Goal: Information Seeking & Learning: Find specific page/section

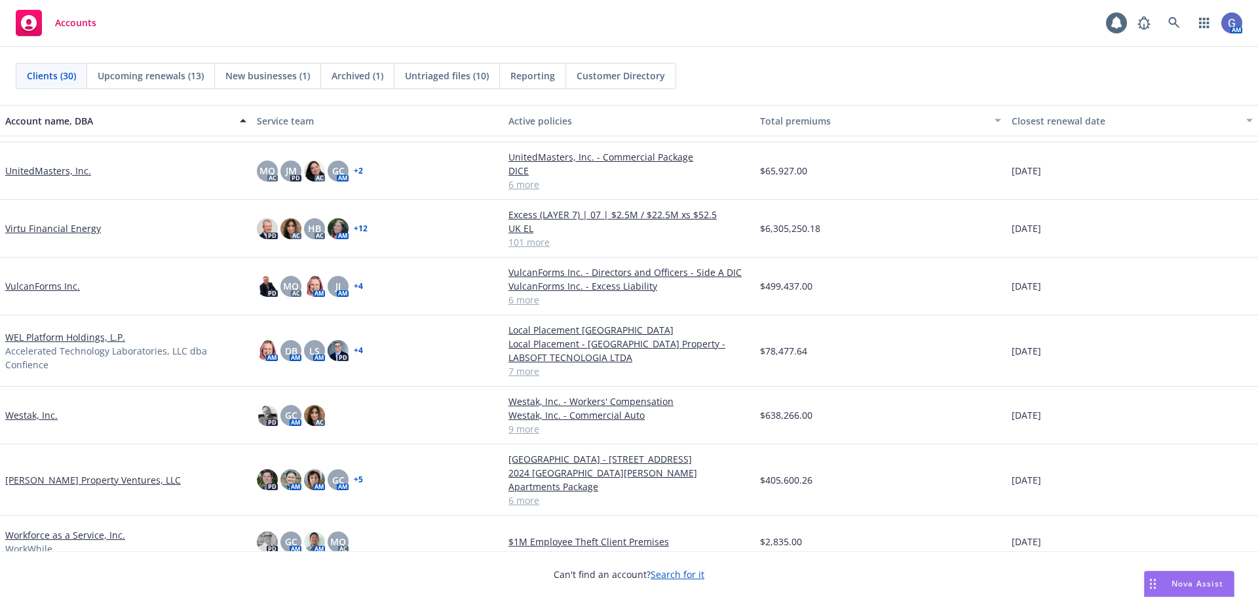
scroll to position [1236, 0]
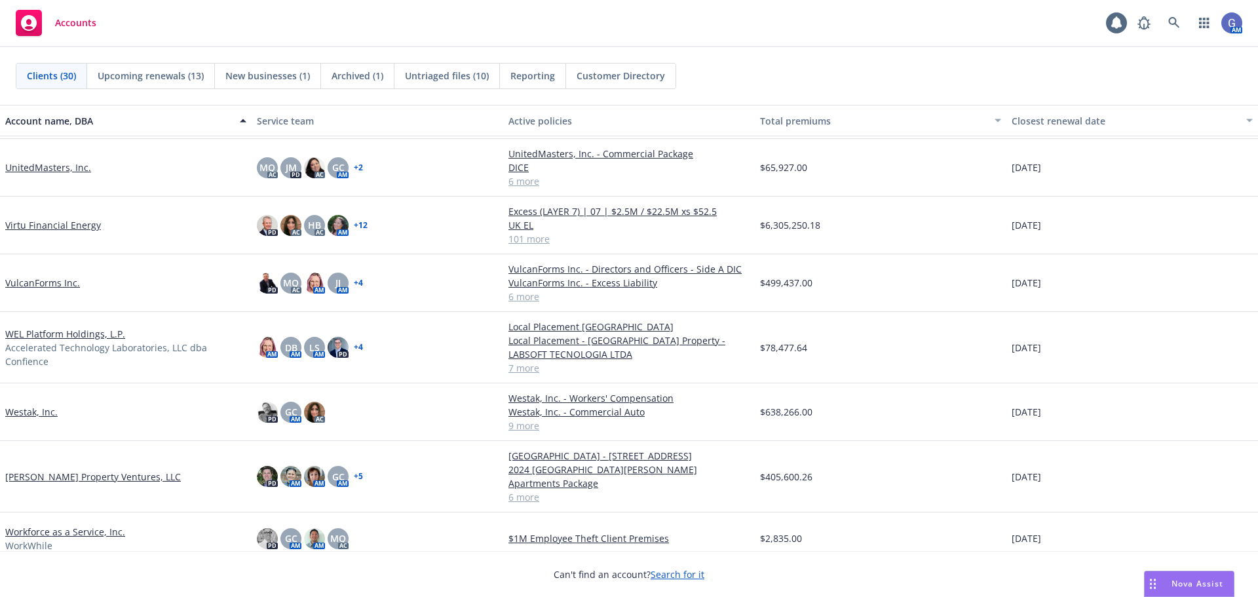
click at [59, 470] on link "[PERSON_NAME] Property Ventures, LLC" at bounding box center [93, 477] width 176 height 14
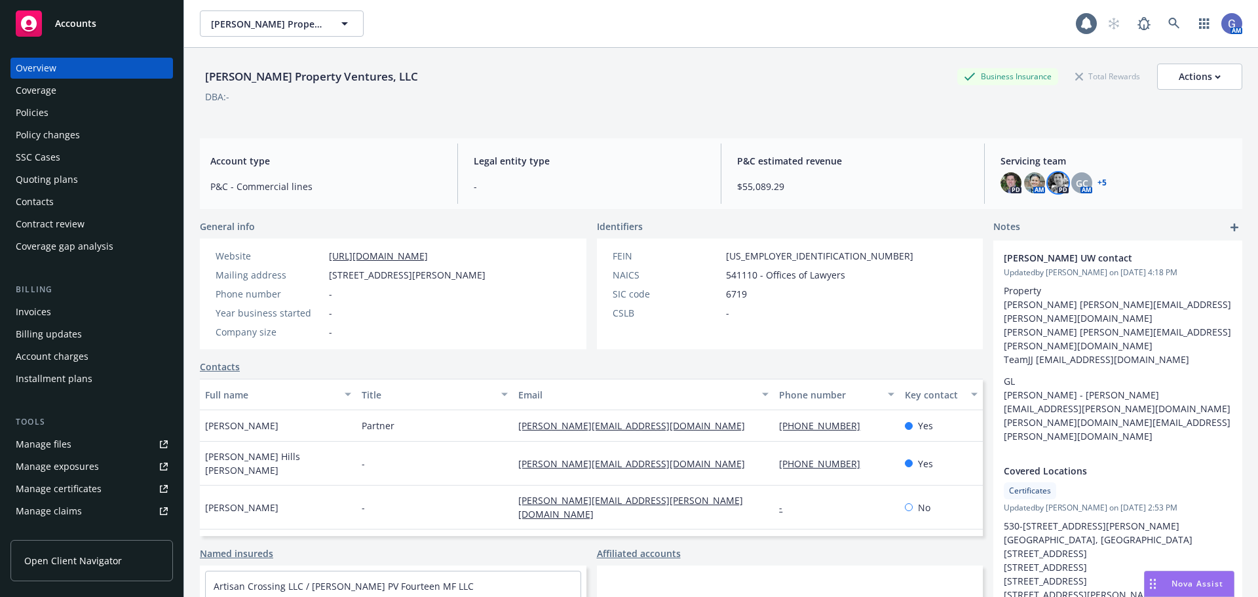
click at [1048, 181] on img at bounding box center [1058, 182] width 21 height 21
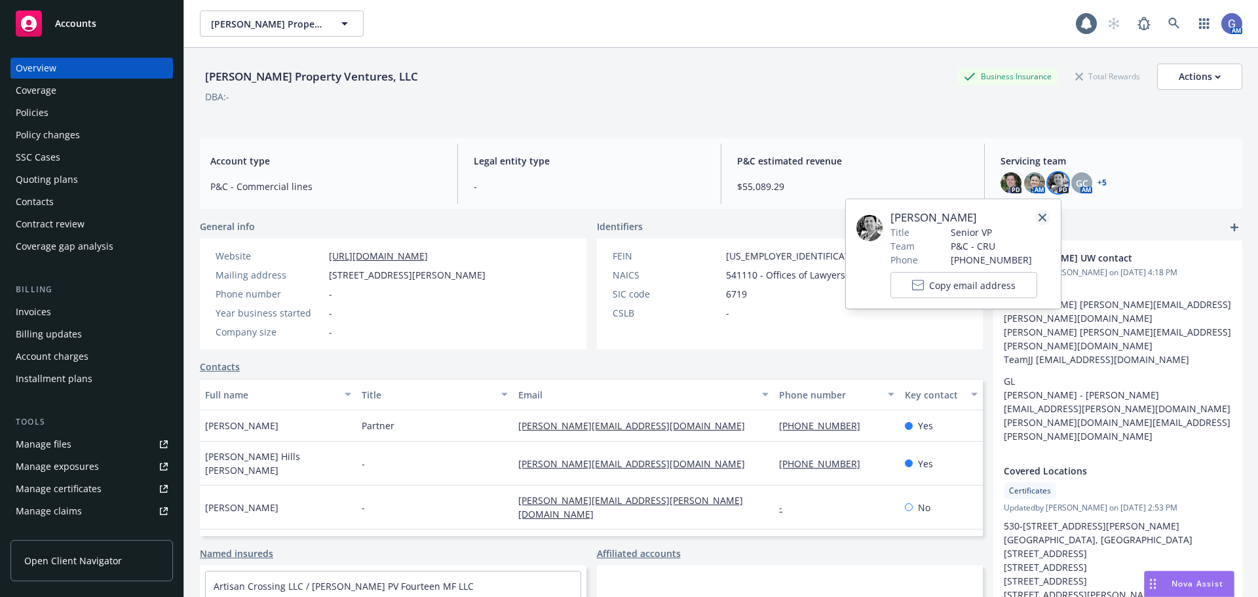
click at [1039, 217] on icon "close" at bounding box center [1043, 218] width 8 height 8
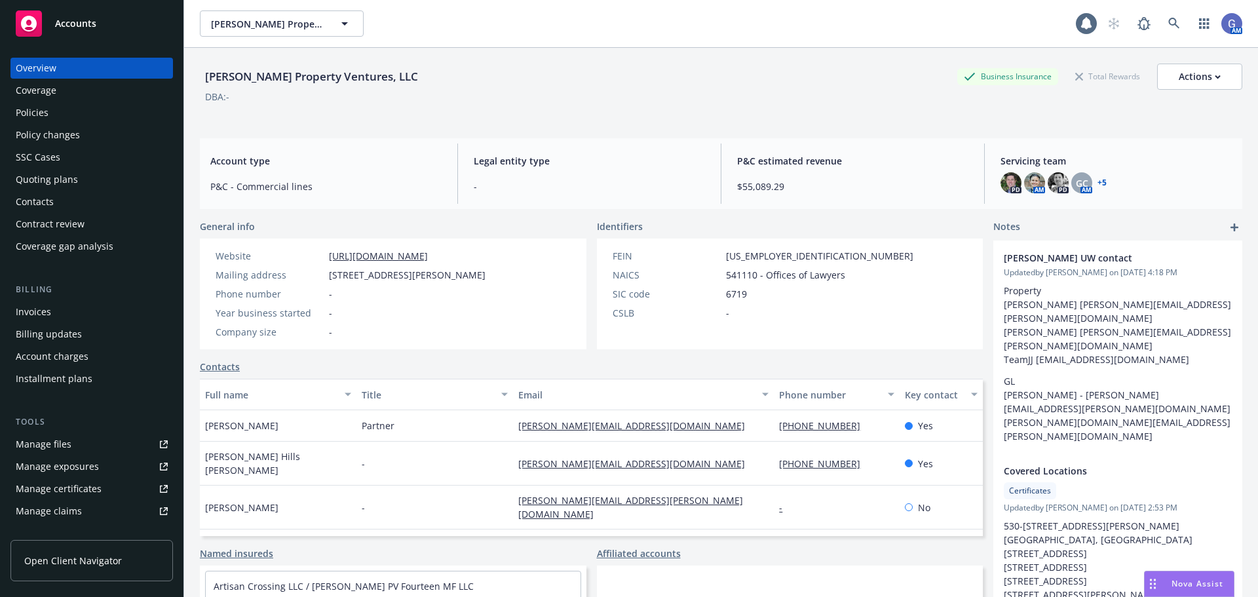
click at [1098, 184] on link "+ 5" at bounding box center [1102, 183] width 9 height 8
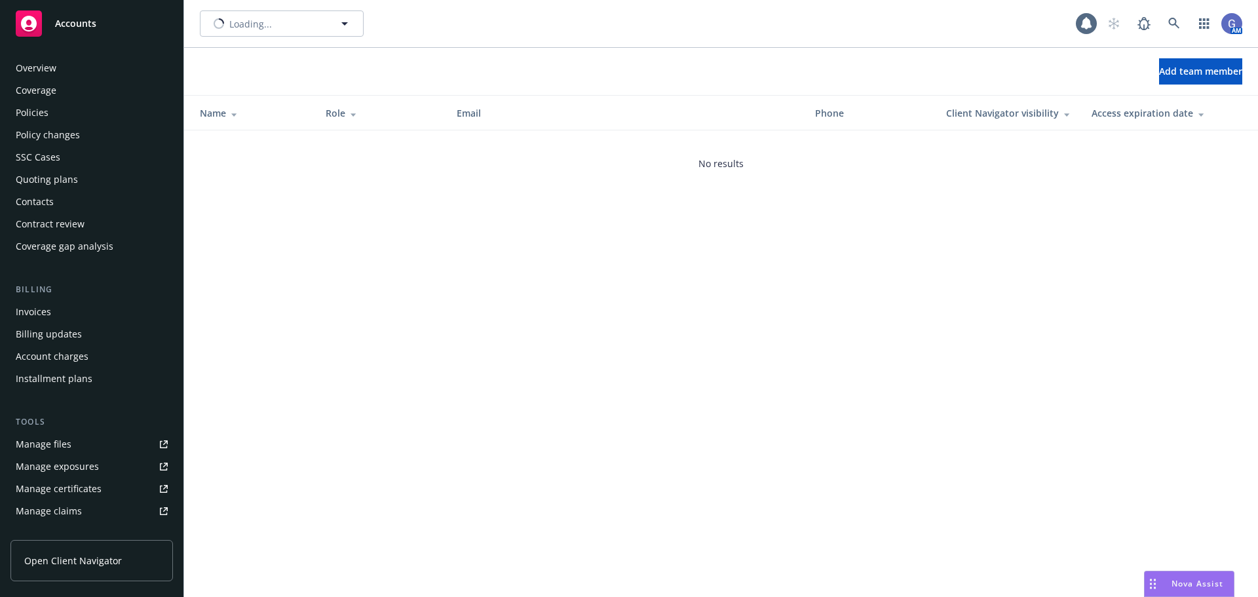
scroll to position [257, 0]
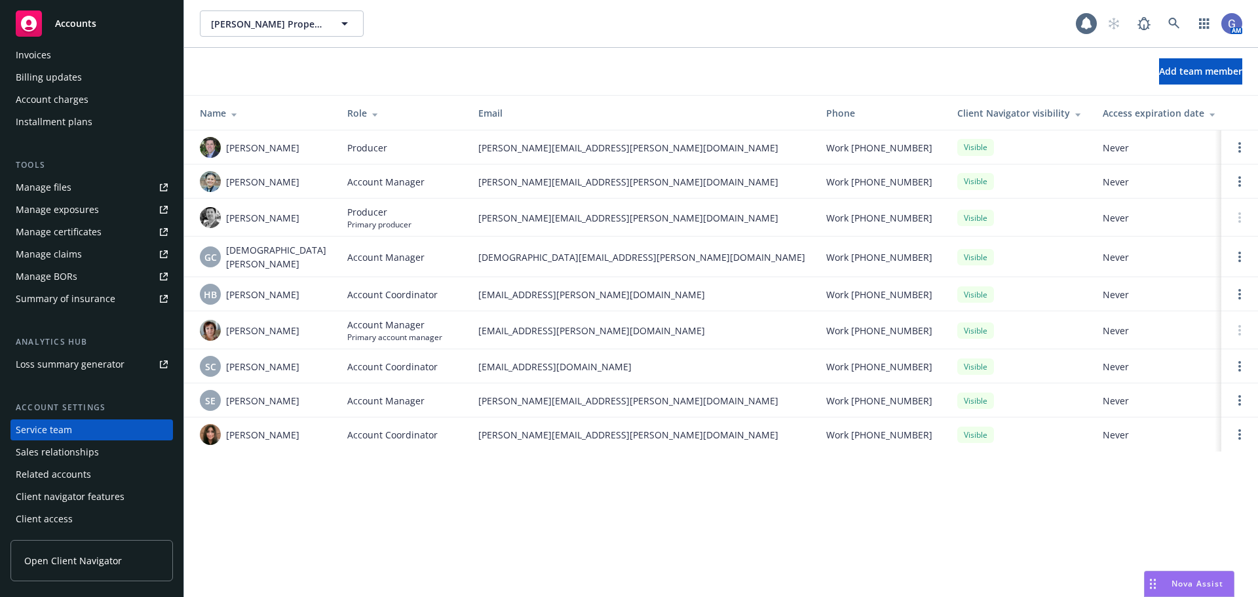
click at [1062, 574] on div "[PERSON_NAME] Property Ventures, LLC [PERSON_NAME] Property Ventures, LLC 1 AM …" at bounding box center [721, 298] width 1074 height 597
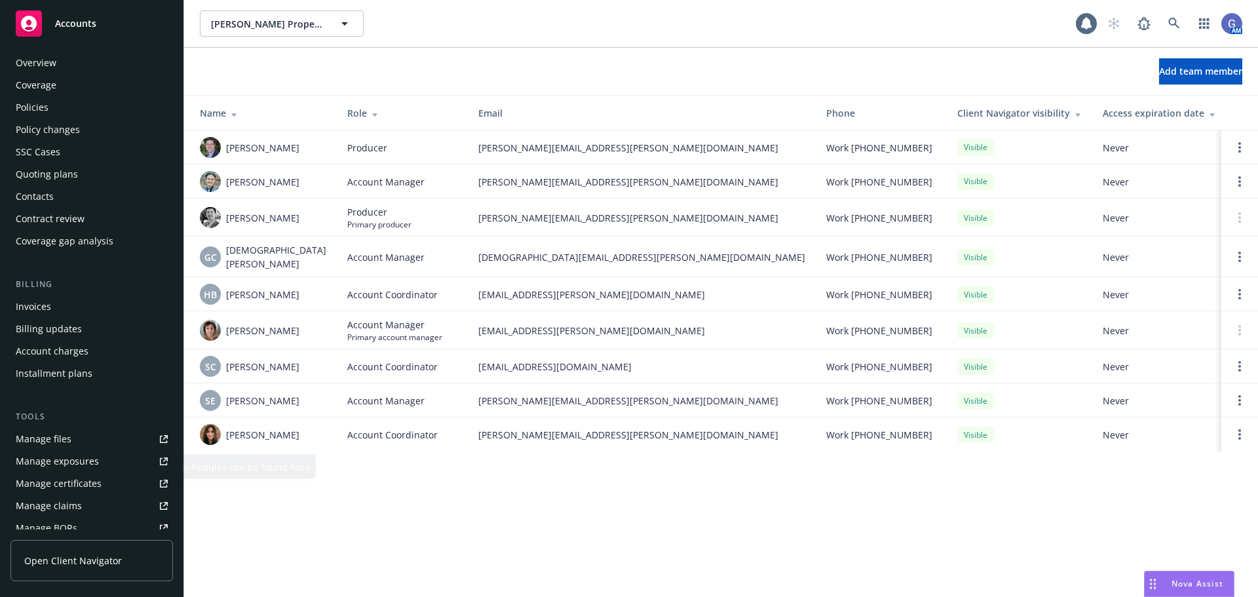
scroll to position [0, 0]
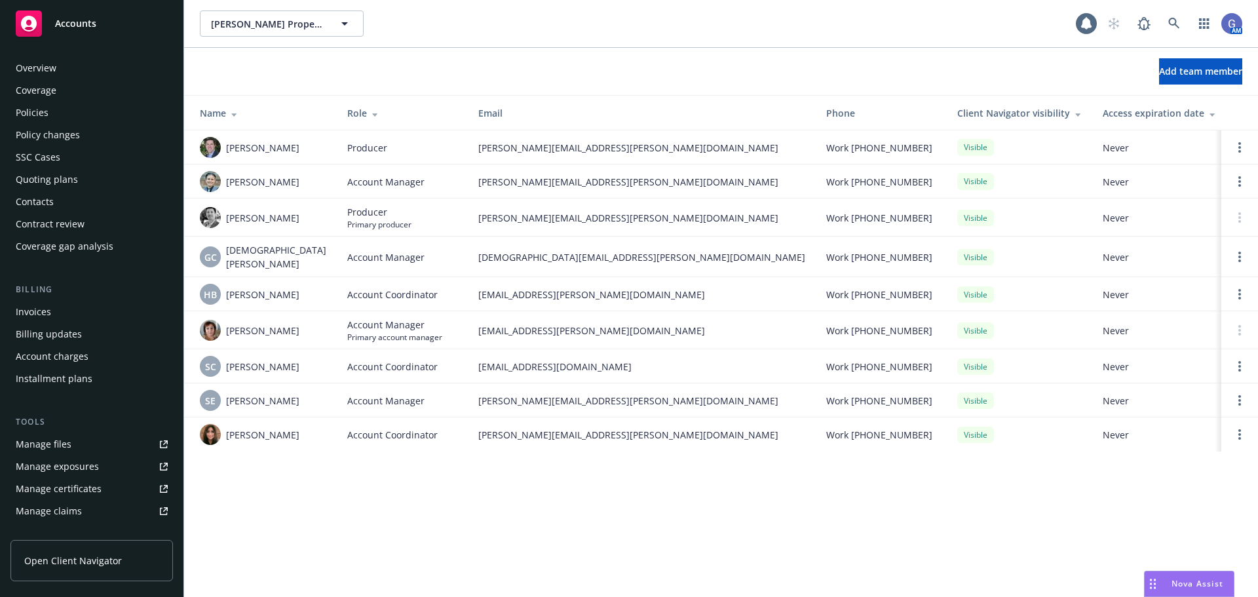
click at [29, 310] on div "Invoices" at bounding box center [33, 311] width 35 height 21
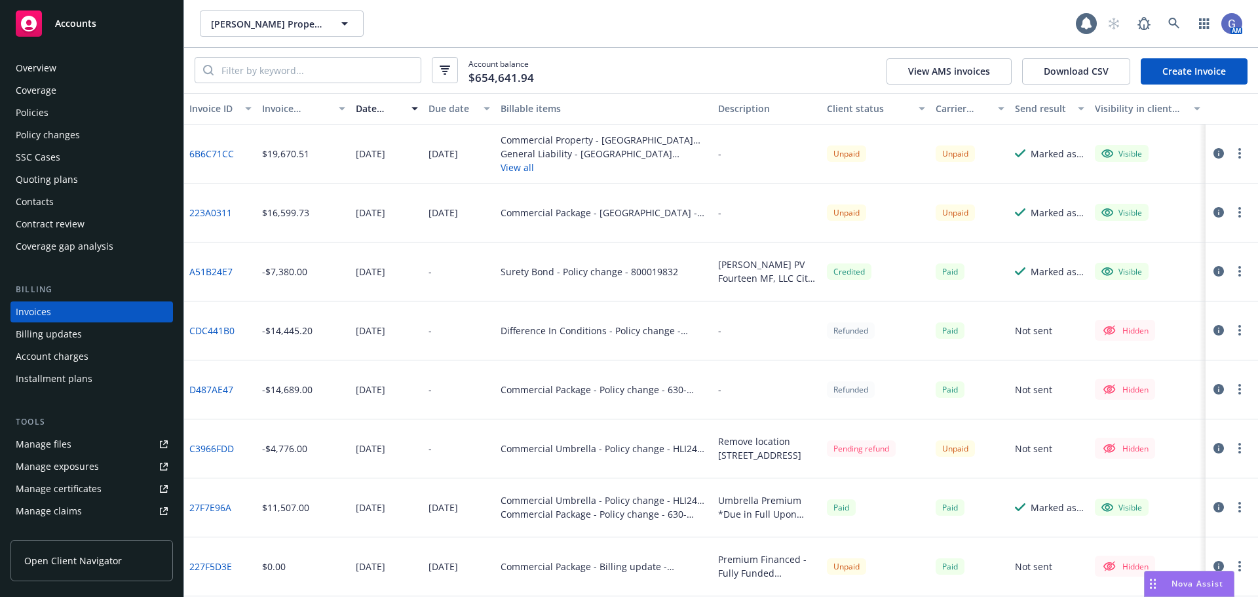
click at [1214, 273] on icon "button" at bounding box center [1219, 271] width 10 height 10
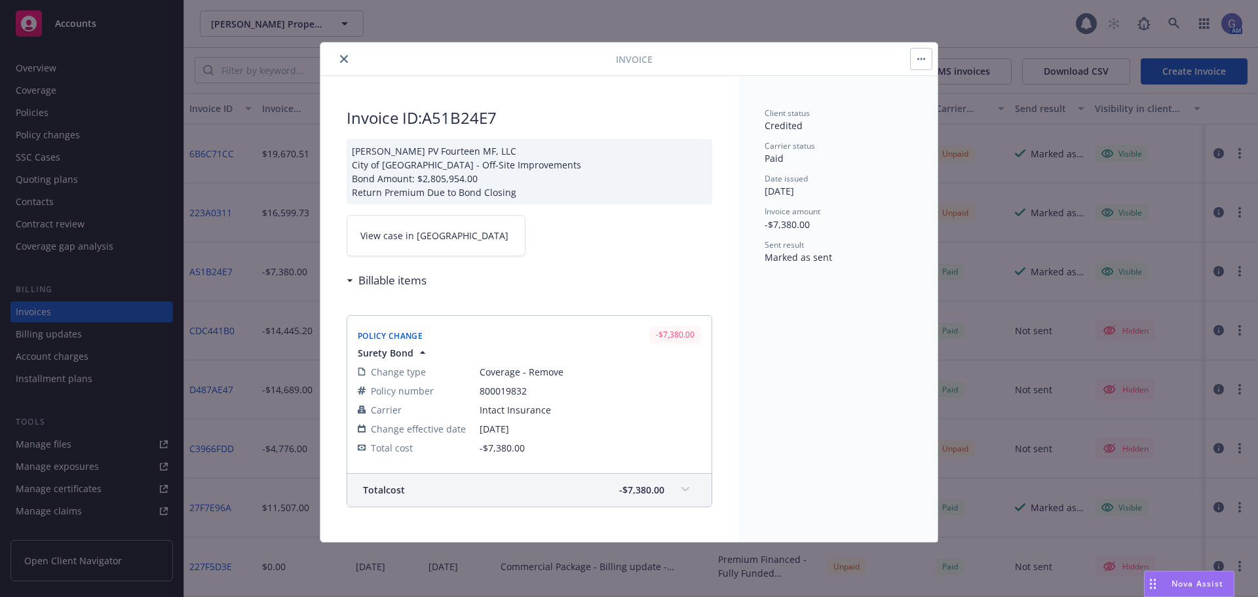
click at [345, 60] on icon "close" at bounding box center [344, 59] width 8 height 8
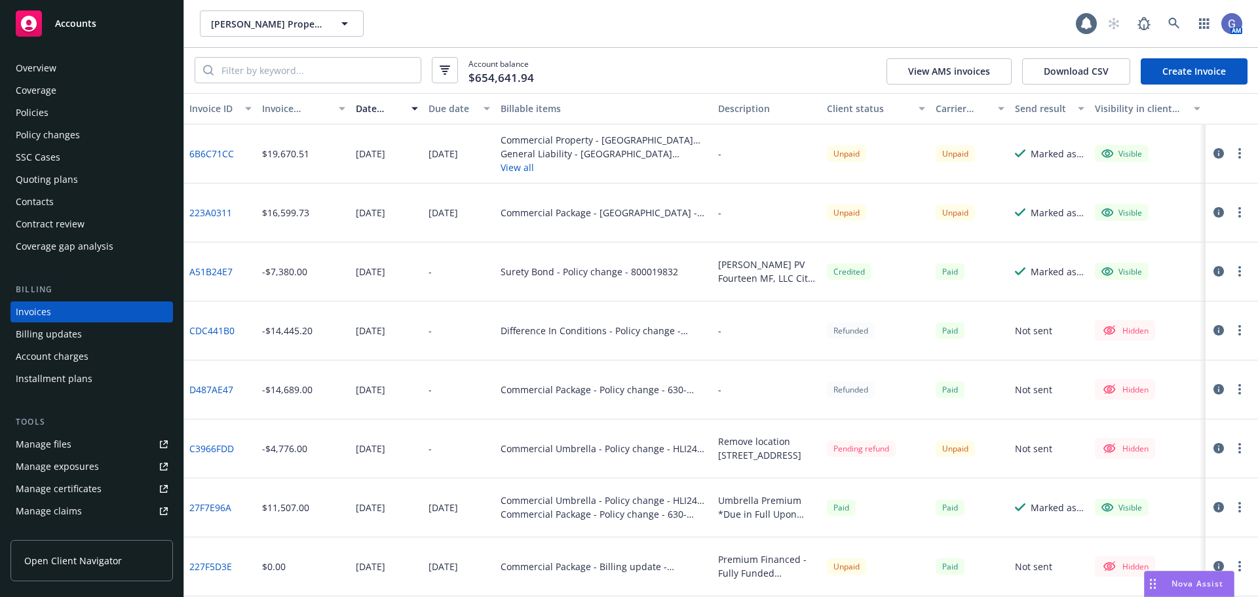
click at [1238, 273] on icon "button" at bounding box center [1239, 271] width 3 height 10
click at [218, 269] on link "A51B24E7" at bounding box center [210, 272] width 43 height 14
click at [31, 64] on div "Overview" at bounding box center [36, 68] width 41 height 21
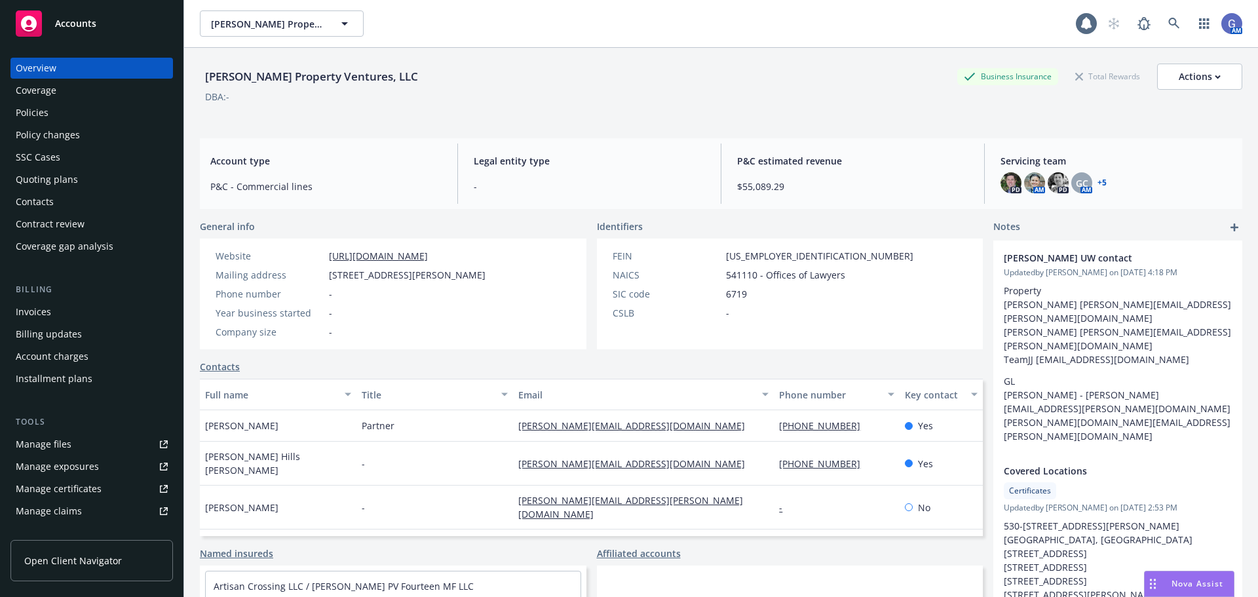
click at [1098, 185] on link "+ 5" at bounding box center [1102, 183] width 9 height 8
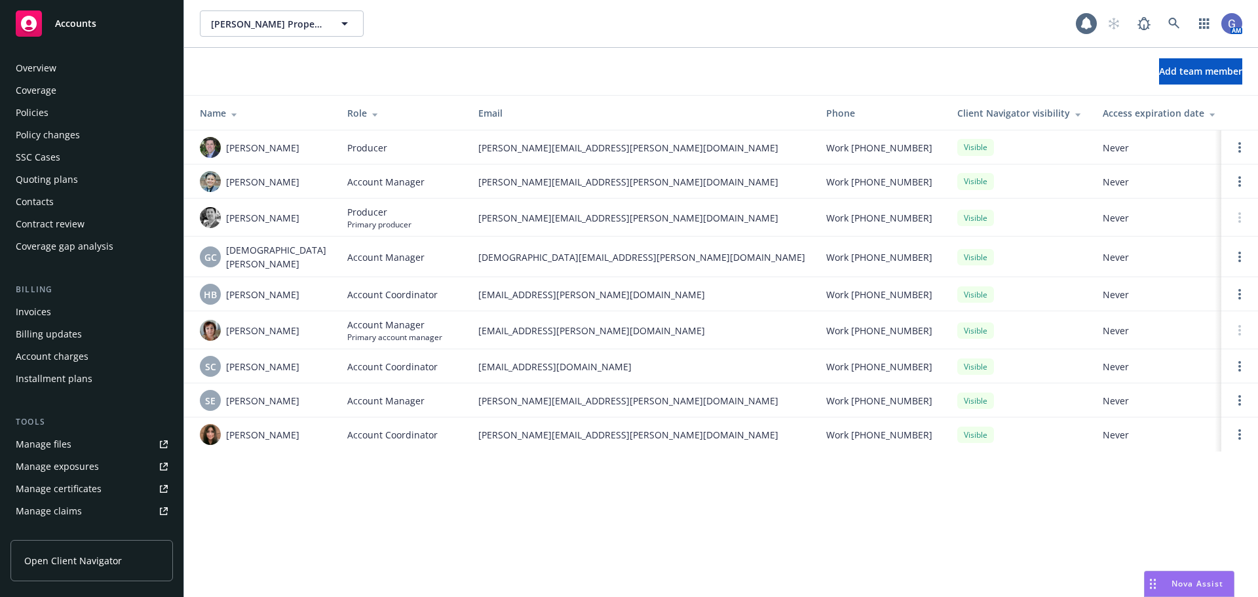
scroll to position [257, 0]
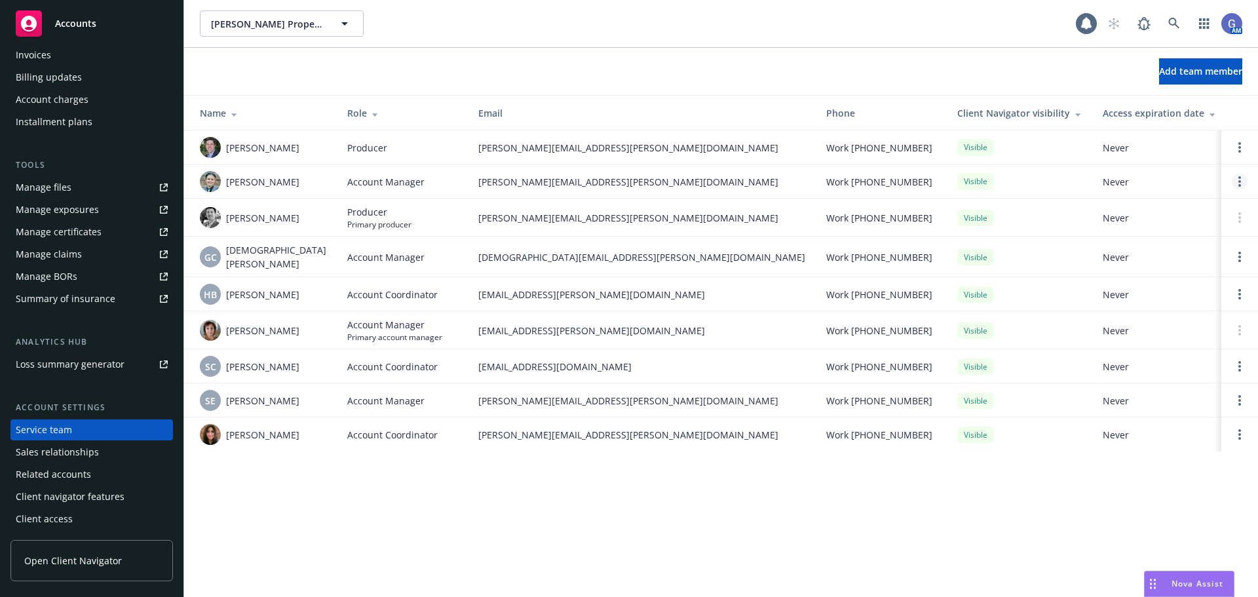
click at [1238, 186] on icon "Open options" at bounding box center [1239, 181] width 3 height 10
click at [1235, 261] on link "Open options" at bounding box center [1240, 257] width 16 height 16
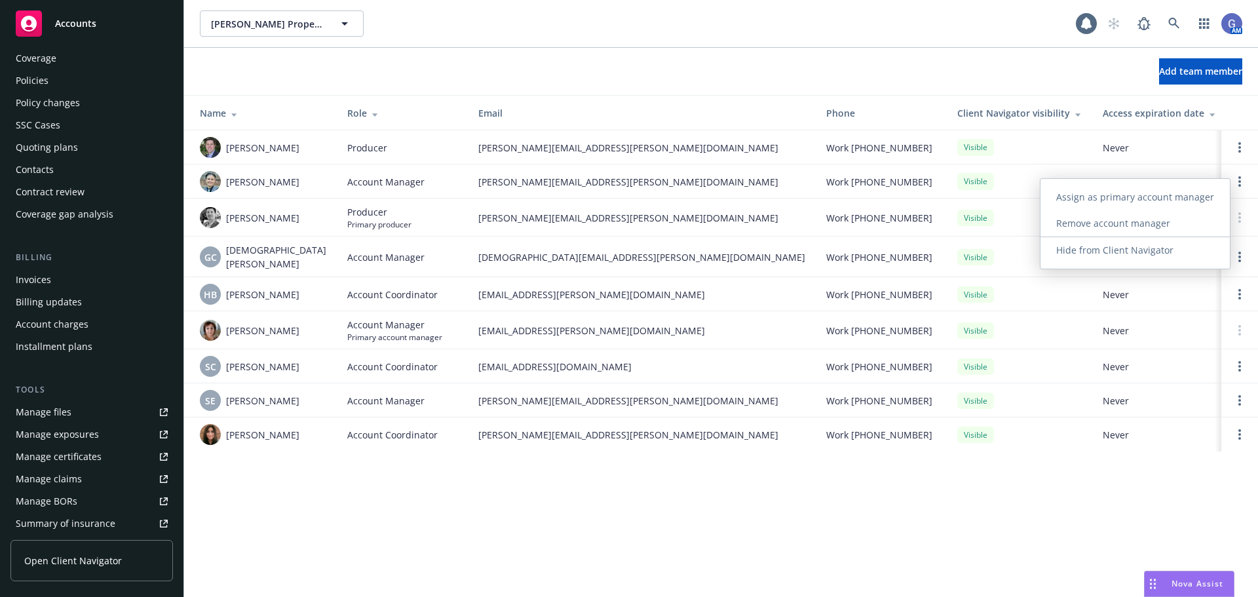
scroll to position [0, 0]
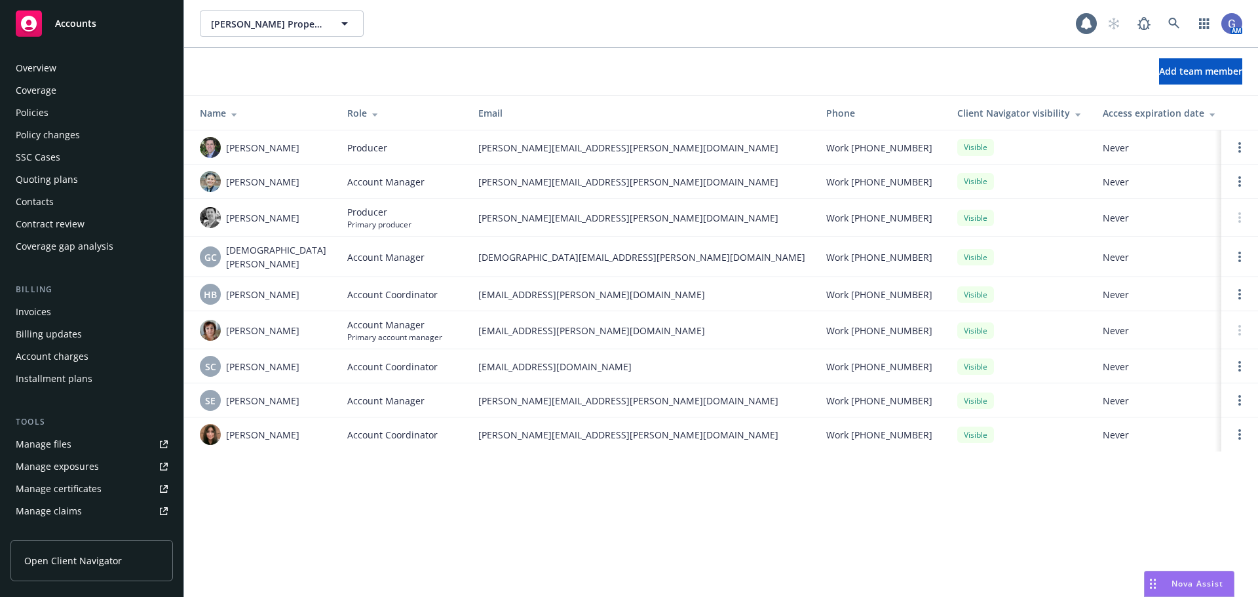
click at [31, 107] on div "Policies" at bounding box center [32, 112] width 33 height 21
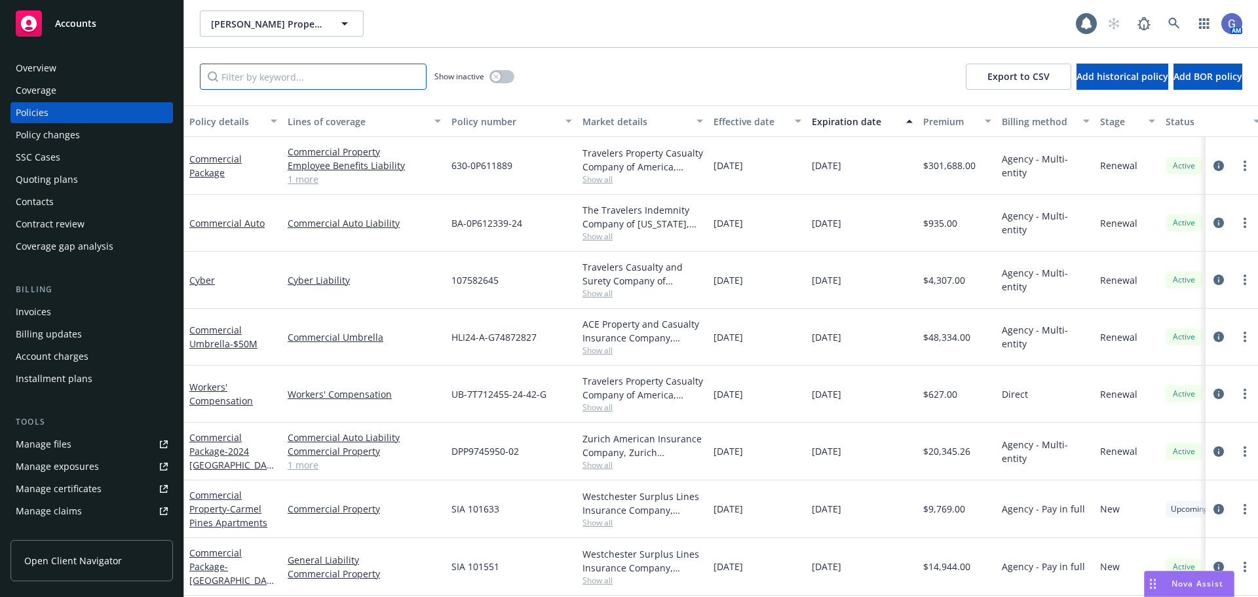
click at [381, 73] on input "Filter by keyword..." at bounding box center [313, 77] width 227 height 26
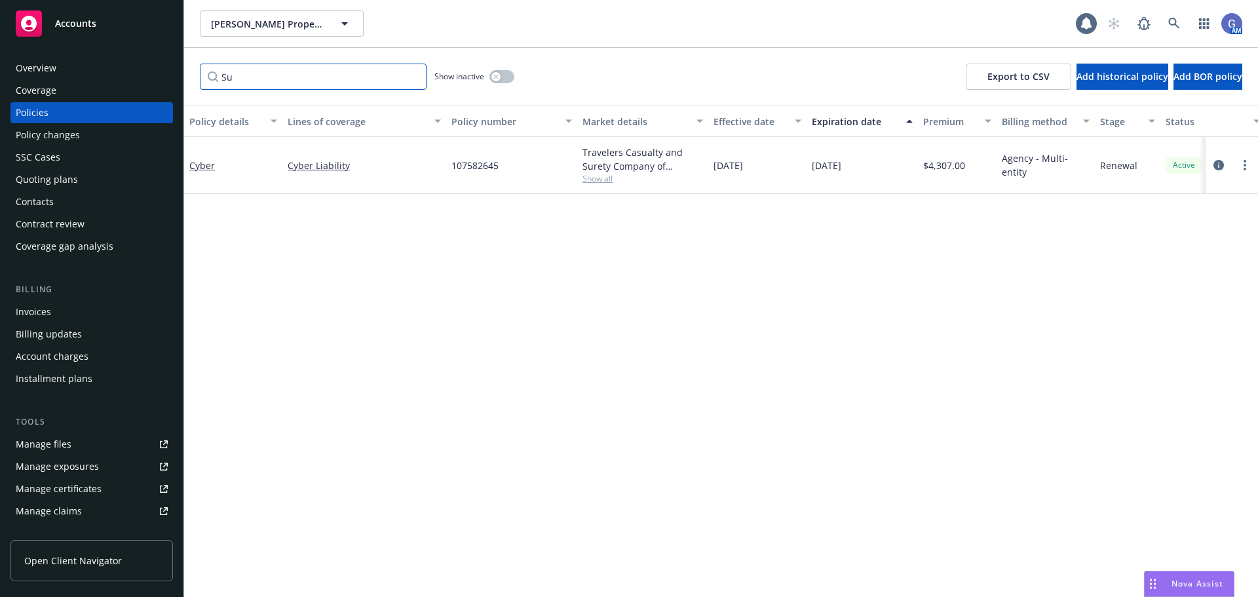
type input "S"
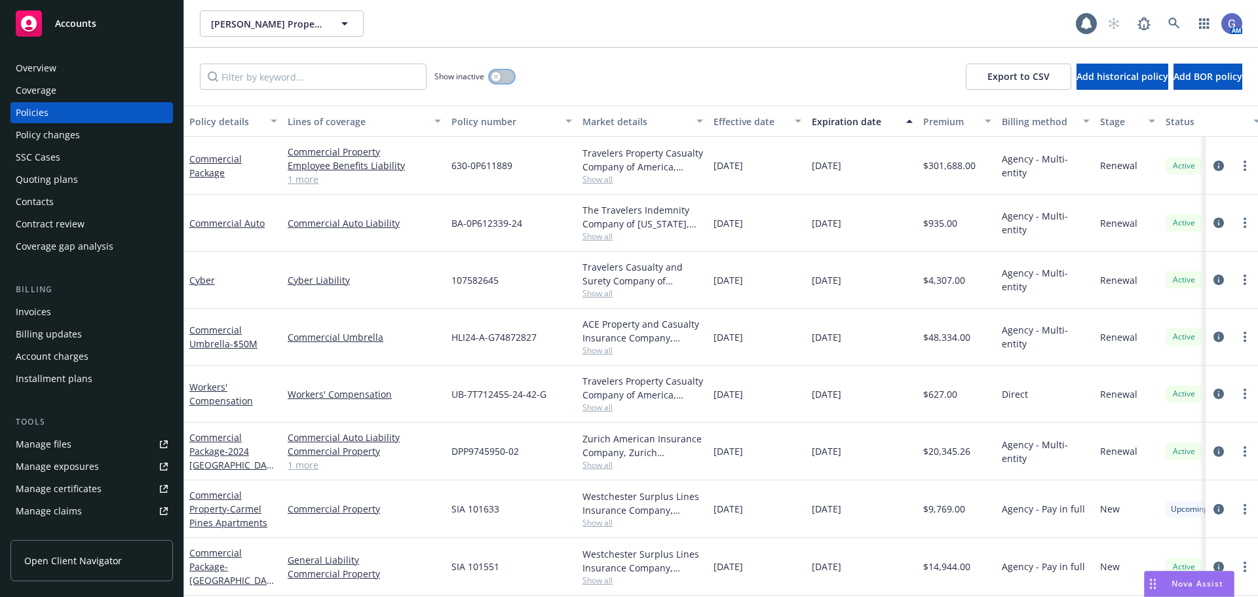
click at [509, 76] on button "button" at bounding box center [502, 76] width 25 height 13
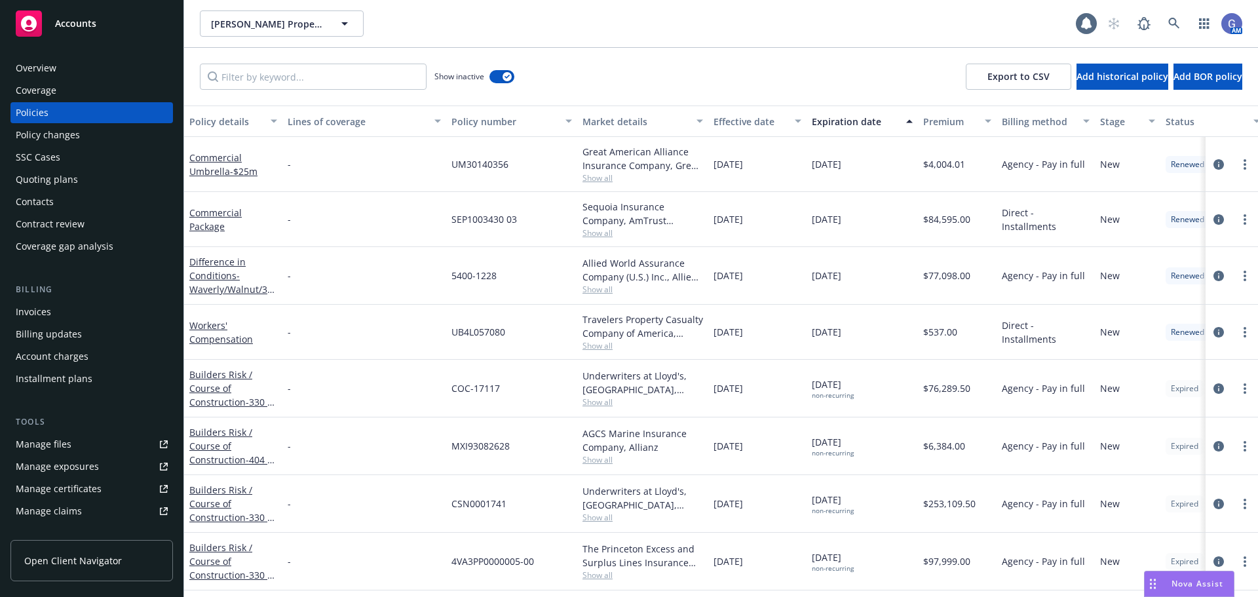
click at [831, 124] on div "Expiration date" at bounding box center [855, 122] width 86 height 14
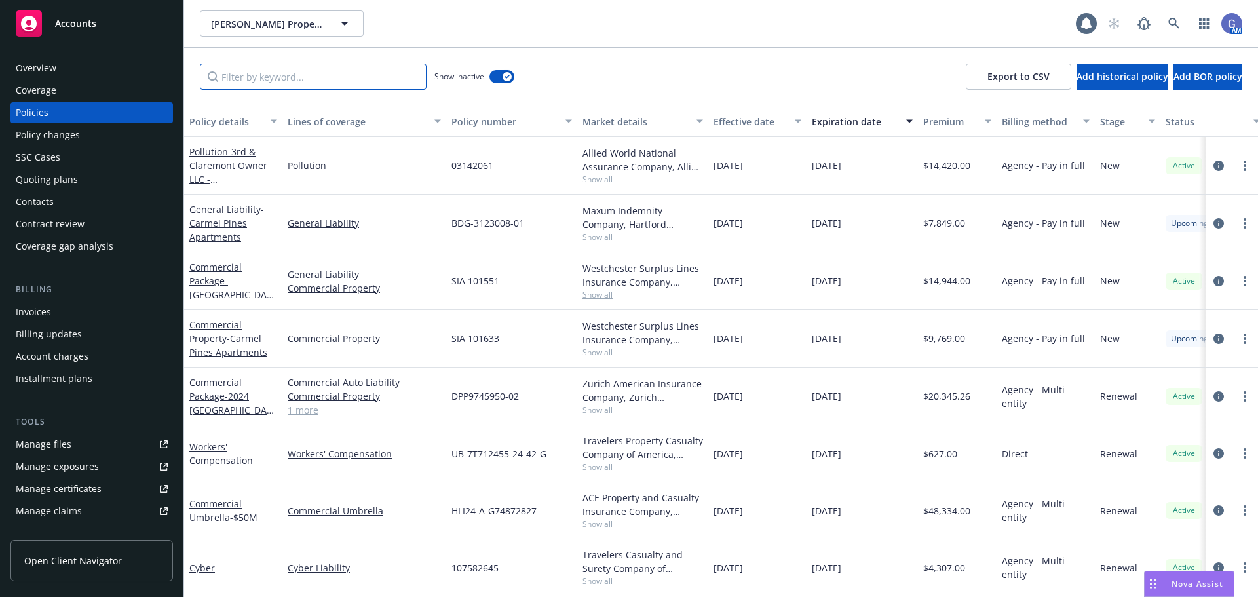
click at [358, 77] on input "Filter by keyword..." at bounding box center [313, 77] width 227 height 26
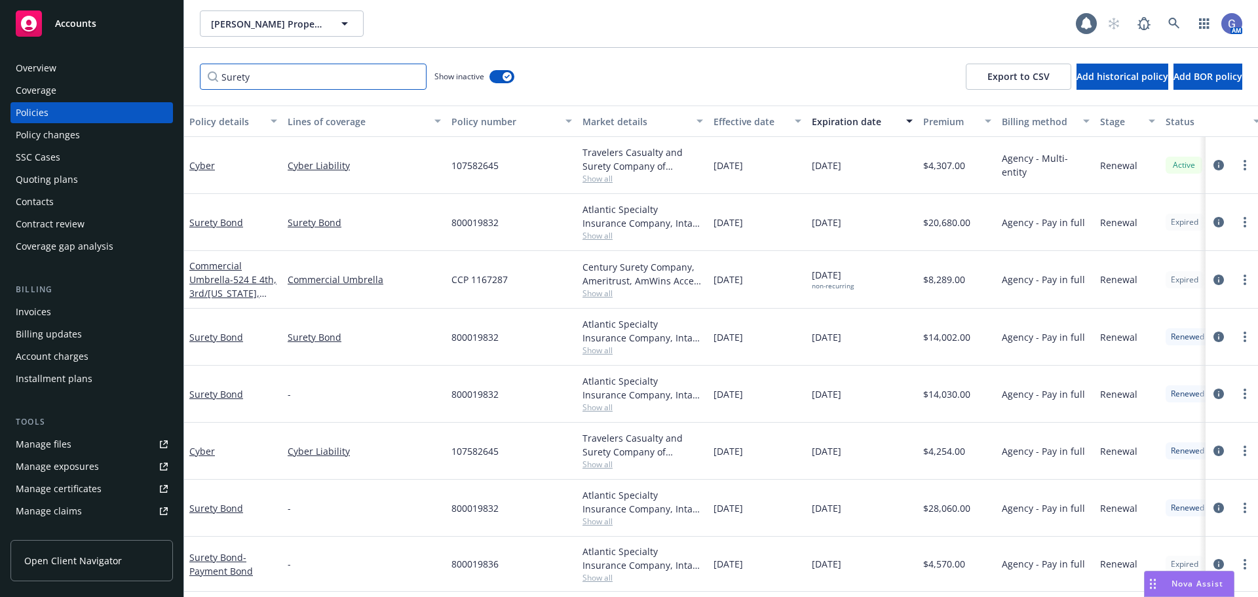
type input "Surety"
click at [1214, 220] on icon "circleInformation" at bounding box center [1219, 222] width 10 height 10
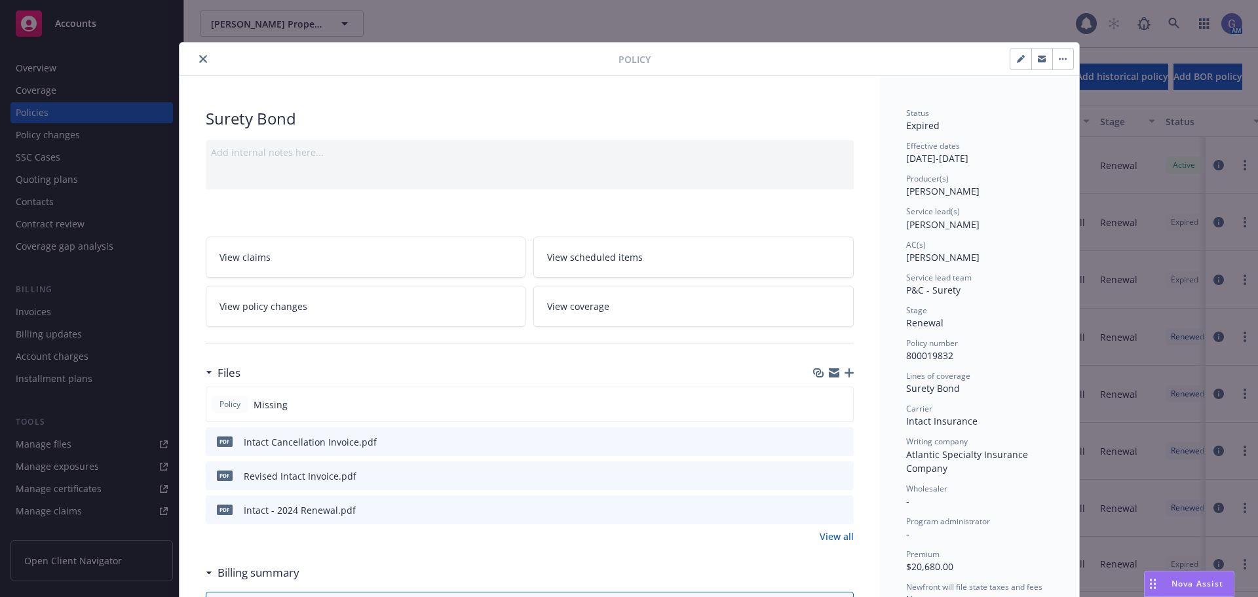
click at [199, 58] on icon "close" at bounding box center [203, 59] width 8 height 8
